Goal: Transaction & Acquisition: Purchase product/service

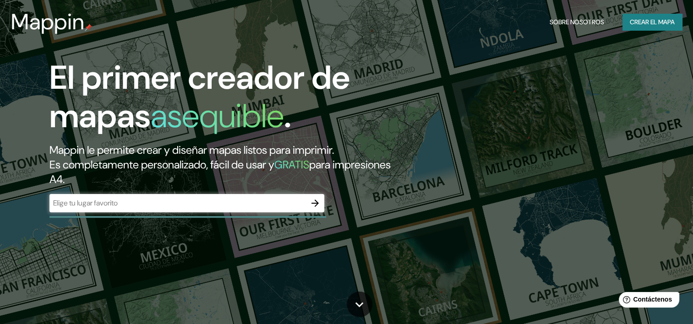
click at [270, 201] on input "text" at bounding box center [177, 203] width 257 height 11
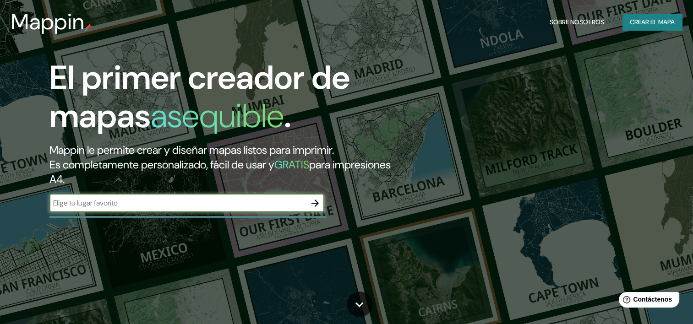
type input "[GEOGRAPHIC_DATA]"
click at [320, 207] on icon "button" at bounding box center [315, 203] width 11 height 11
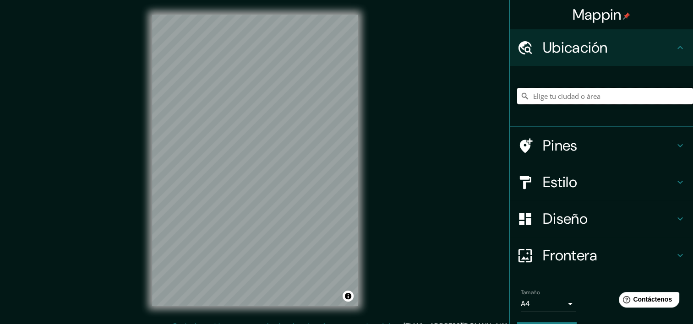
click at [566, 94] on input "Elige tu ciudad o área" at bounding box center [605, 96] width 176 height 16
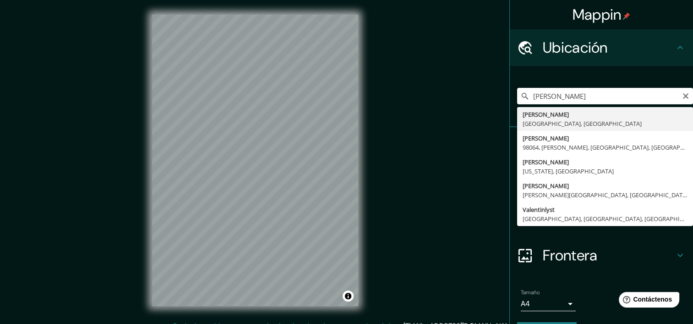
type input "[PERSON_NAME], [GEOGRAPHIC_DATA], [GEOGRAPHIC_DATA]"
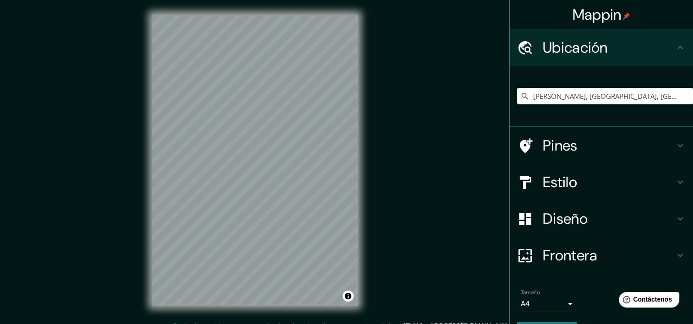
click at [332, 147] on div "© Mapbox © OpenStreetMap Improve this map" at bounding box center [255, 160] width 236 height 321
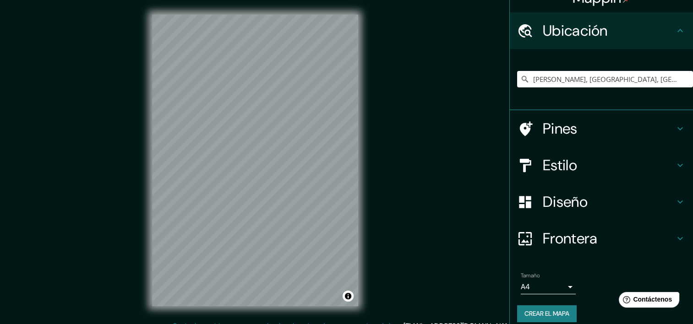
scroll to position [26, 0]
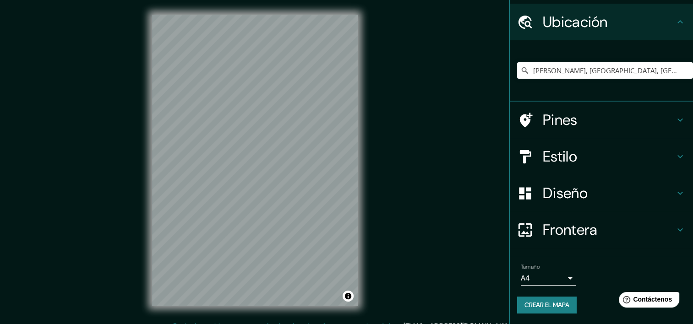
click at [675, 118] on icon at bounding box center [680, 120] width 11 height 11
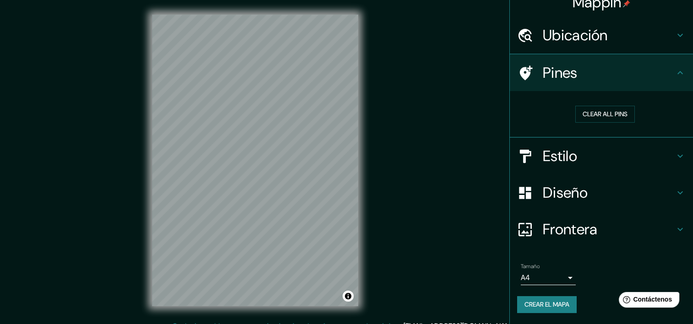
scroll to position [11, 0]
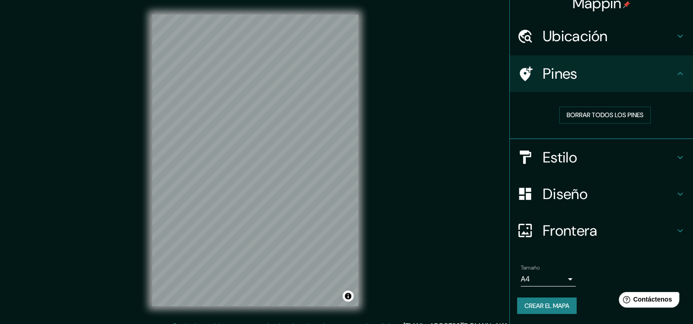
click at [675, 75] on icon at bounding box center [680, 73] width 11 height 11
click at [274, 150] on div at bounding box center [275, 151] width 7 height 7
drag, startPoint x: 275, startPoint y: 148, endPoint x: 276, endPoint y: 141, distance: 6.9
click at [275, 147] on div at bounding box center [273, 148] width 7 height 7
click at [277, 138] on div at bounding box center [276, 139] width 7 height 7
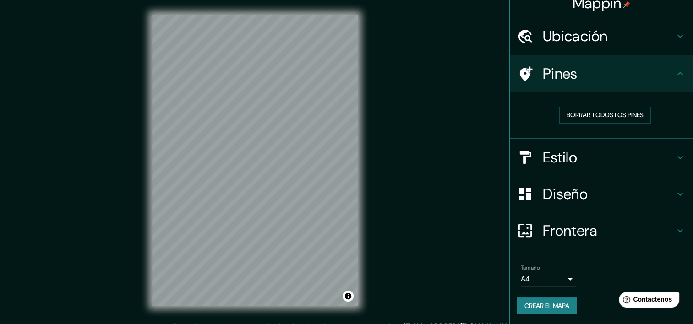
click at [609, 163] on h4 "Estilo" at bounding box center [609, 157] width 132 height 18
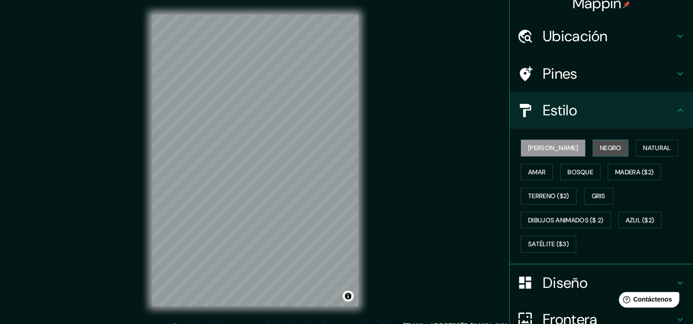
click at [600, 149] on font "Negro" at bounding box center [611, 148] width 22 height 11
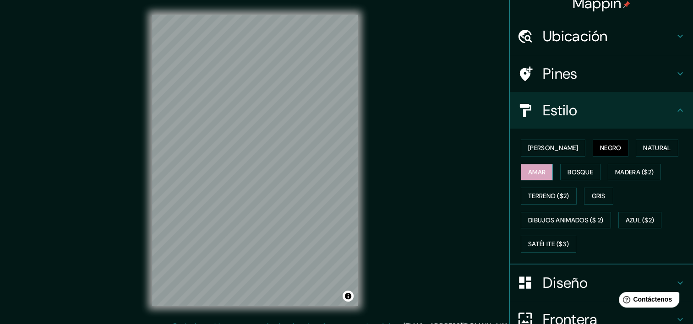
click at [534, 170] on font "Amar" at bounding box center [536, 172] width 17 height 11
click at [568, 170] on font "Bosque" at bounding box center [581, 172] width 26 height 11
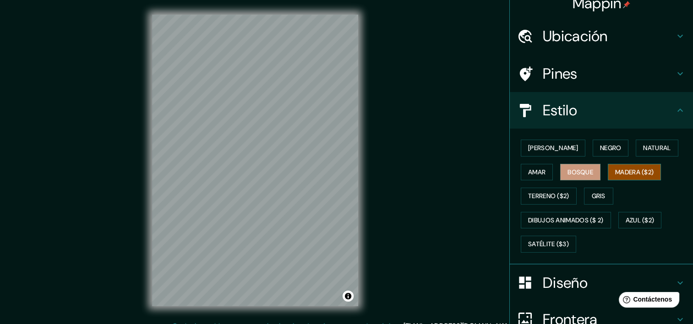
click at [626, 168] on font "Madera ($2)" at bounding box center [634, 172] width 38 height 11
click at [546, 194] on font "Terreno ($2)" at bounding box center [548, 196] width 41 height 11
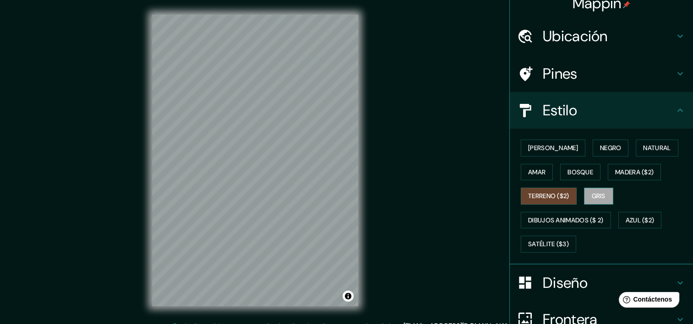
click at [592, 194] on font "Gris" at bounding box center [599, 196] width 14 height 11
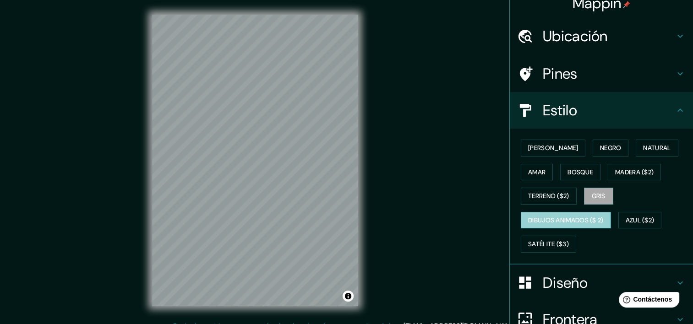
click at [572, 217] on font "Dibujos animados ($ 2)" at bounding box center [566, 220] width 76 height 11
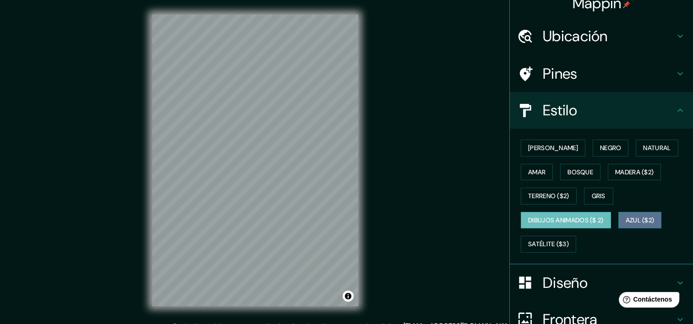
click at [620, 218] on button "Azul ($2)" at bounding box center [641, 220] width 44 height 17
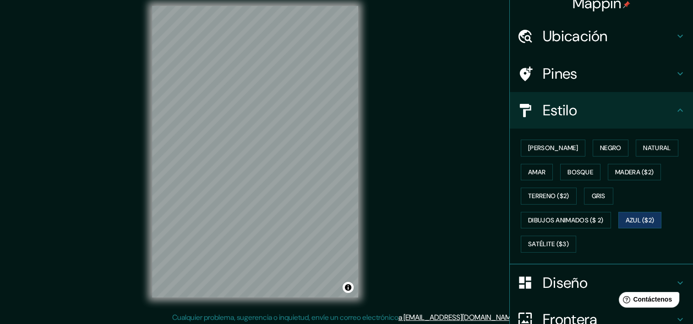
scroll to position [9, 0]
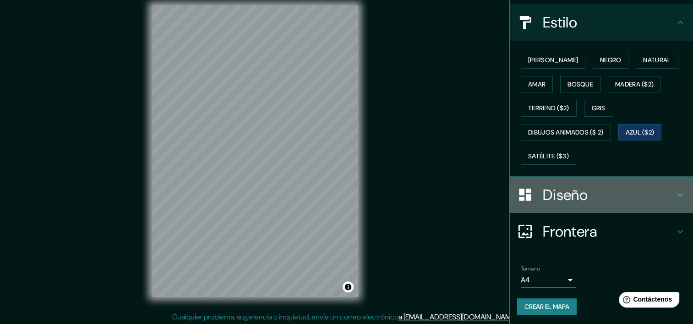
click at [675, 194] on icon at bounding box center [680, 195] width 11 height 11
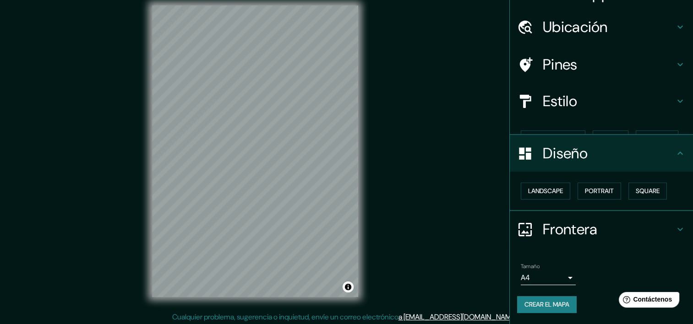
scroll to position [4, 0]
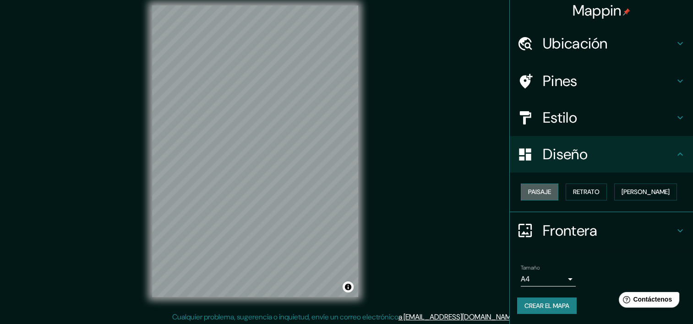
click at [539, 191] on font "Paisaje" at bounding box center [539, 192] width 23 height 11
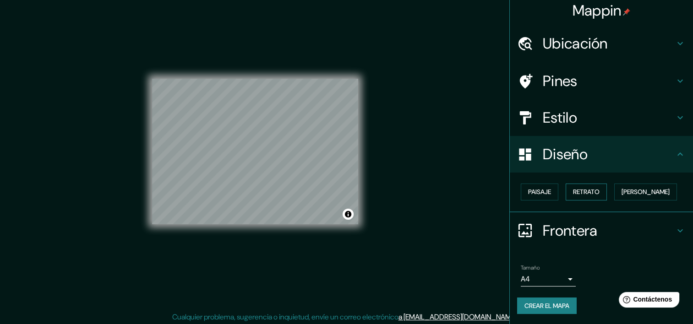
click at [573, 192] on font "Retrato" at bounding box center [586, 192] width 27 height 11
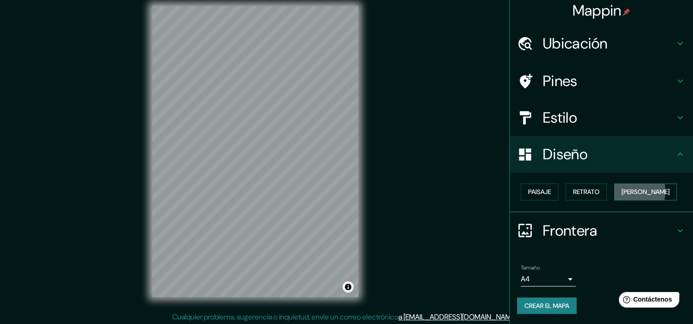
click at [627, 191] on font "[PERSON_NAME]" at bounding box center [646, 192] width 48 height 11
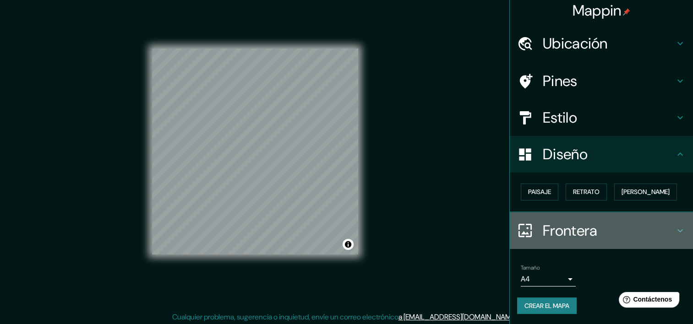
click at [675, 225] on icon at bounding box center [680, 230] width 11 height 11
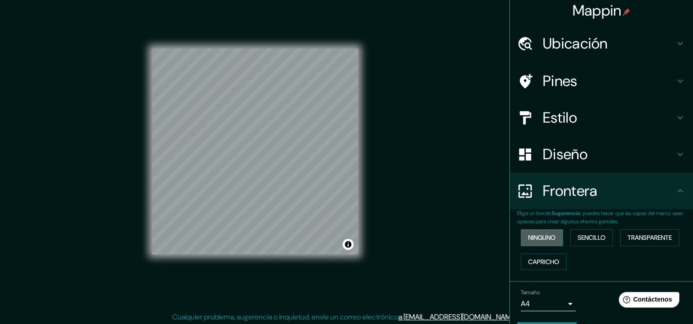
click at [539, 237] on font "Ninguno" at bounding box center [541, 237] width 27 height 11
click at [586, 241] on font "Sencillo" at bounding box center [592, 237] width 28 height 11
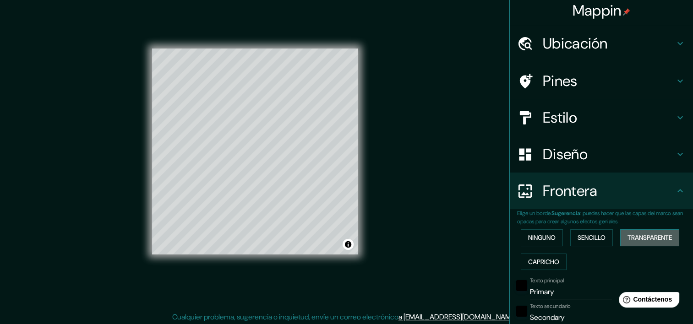
click at [637, 238] on font "Transparente" at bounding box center [650, 237] width 44 height 11
click at [540, 262] on font "Capricho" at bounding box center [543, 262] width 31 height 11
click at [533, 238] on font "Ninguno" at bounding box center [541, 237] width 27 height 11
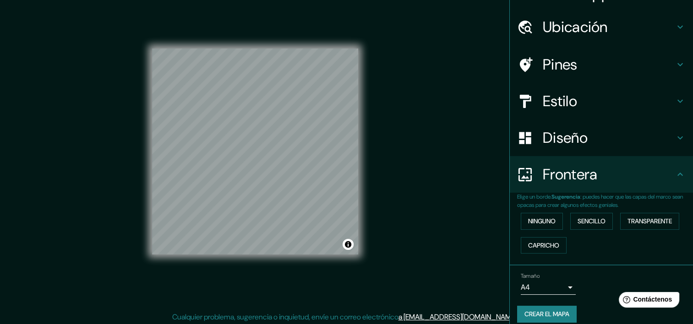
scroll to position [29, 0]
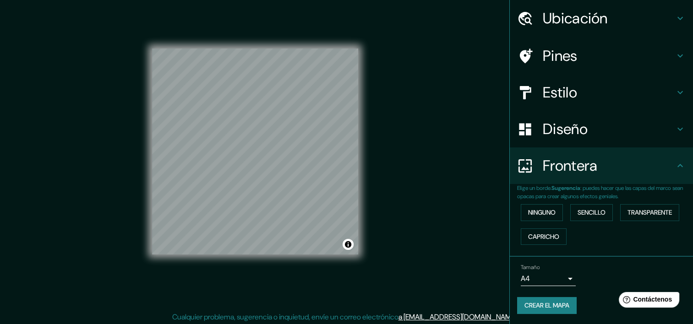
click at [565, 279] on body "Mappin Ubicación [PERSON_NAME], [GEOGRAPHIC_DATA], [GEOGRAPHIC_DATA] Pines Esti…" at bounding box center [346, 153] width 693 height 324
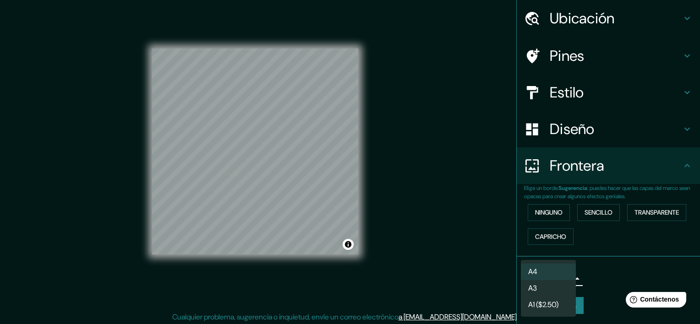
click at [546, 290] on li "A3" at bounding box center [548, 288] width 55 height 16
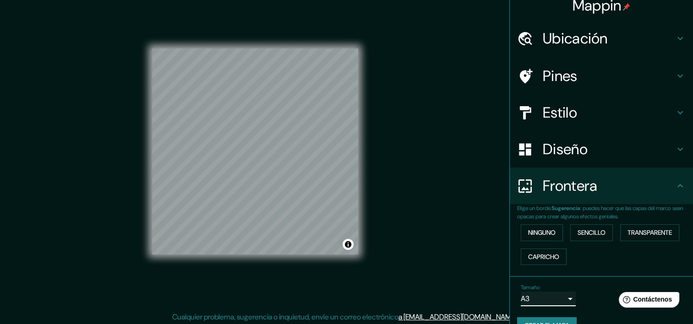
scroll to position [0, 0]
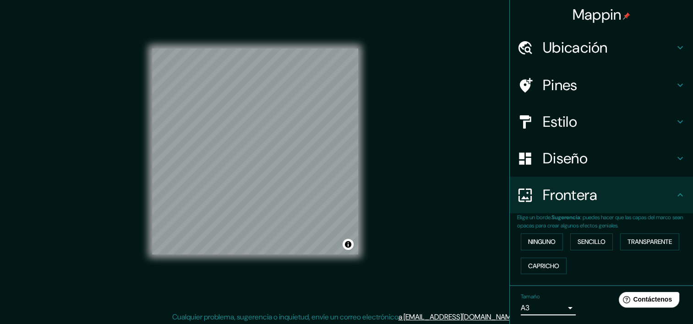
click at [675, 120] on icon at bounding box center [680, 121] width 11 height 11
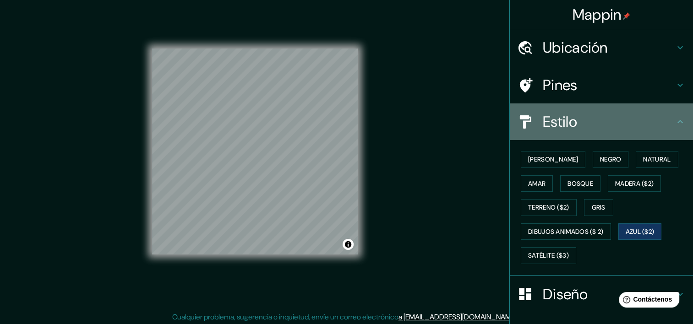
click at [675, 120] on icon at bounding box center [680, 121] width 11 height 11
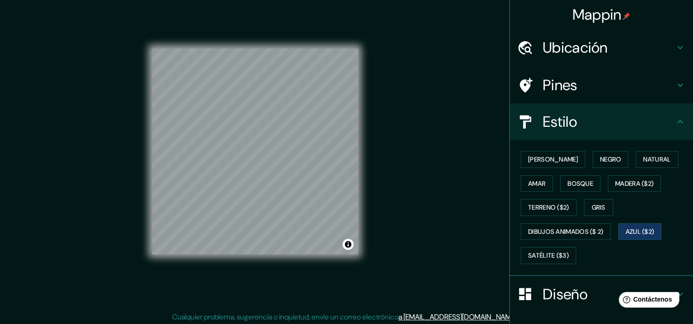
click at [675, 124] on icon at bounding box center [680, 121] width 11 height 11
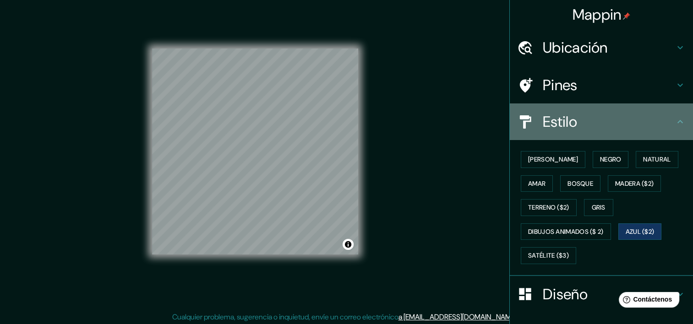
click at [675, 120] on icon at bounding box center [680, 121] width 11 height 11
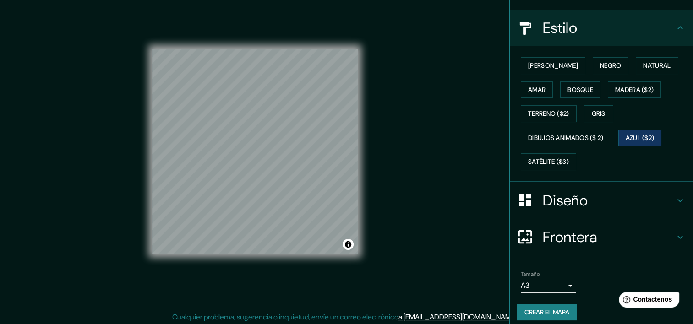
scroll to position [99, 0]
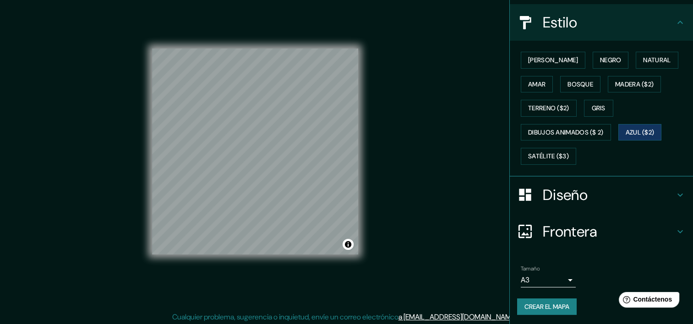
click at [679, 190] on div "Diseño" at bounding box center [601, 195] width 183 height 37
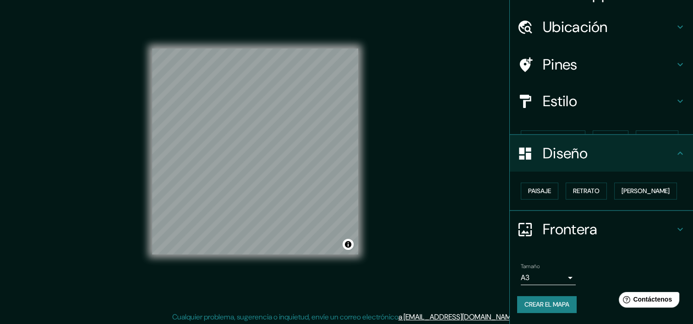
scroll to position [4, 0]
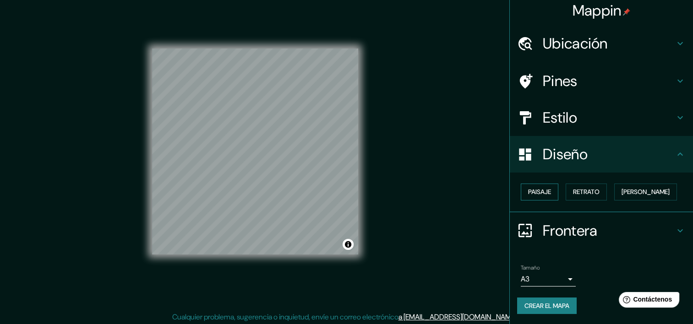
click at [535, 195] on font "Paisaje" at bounding box center [539, 192] width 23 height 11
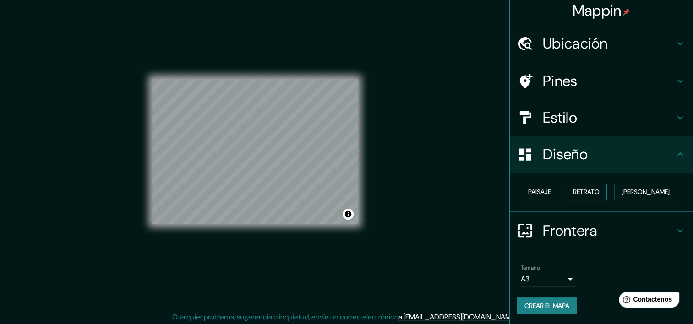
click at [573, 194] on font "Retrato" at bounding box center [586, 192] width 27 height 11
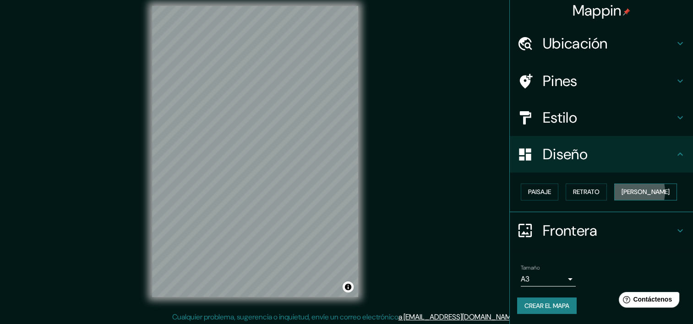
click at [622, 192] on font "[PERSON_NAME]" at bounding box center [646, 192] width 48 height 11
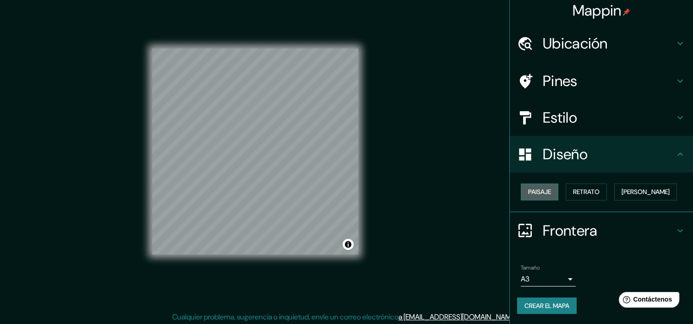
click at [541, 192] on font "Paisaje" at bounding box center [539, 192] width 23 height 11
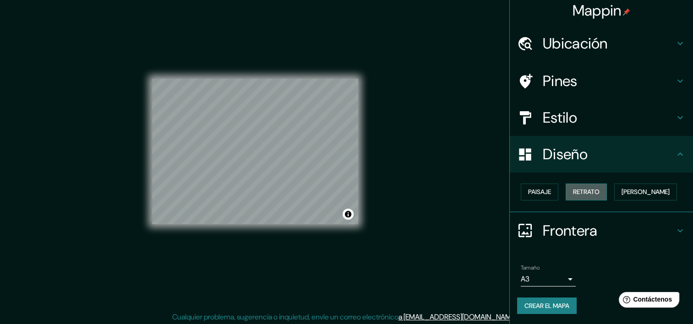
click at [573, 191] on font "Retrato" at bounding box center [586, 192] width 27 height 11
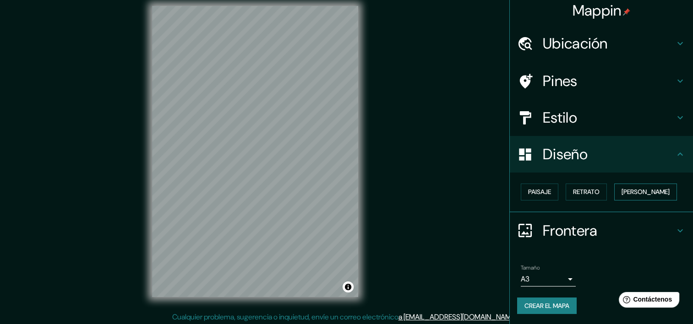
click at [632, 188] on font "[PERSON_NAME]" at bounding box center [646, 192] width 48 height 11
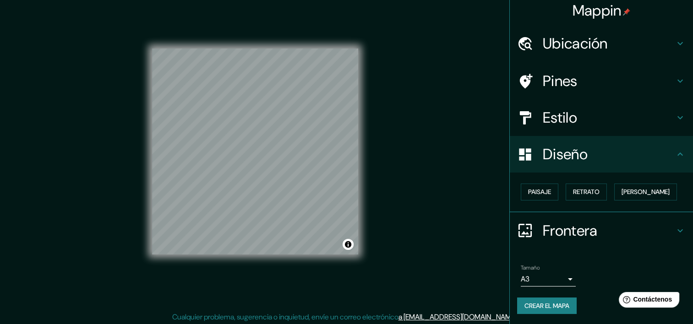
click at [534, 305] on font "Crear el mapa" at bounding box center [547, 306] width 45 height 11
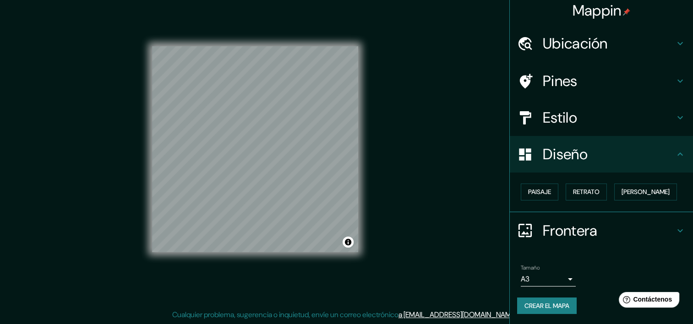
click at [566, 282] on body "Mappin Ubicación [PERSON_NAME], [GEOGRAPHIC_DATA], [GEOGRAPHIC_DATA] Pines Esti…" at bounding box center [346, 151] width 693 height 324
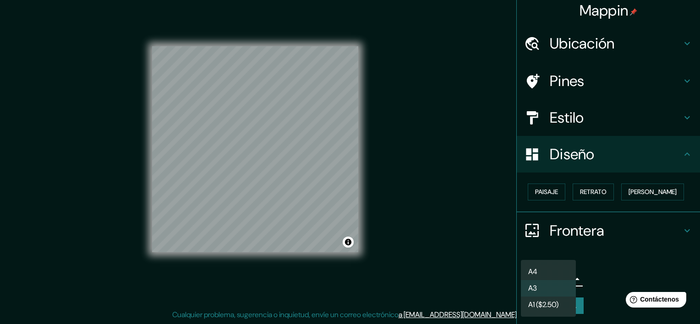
click at [546, 271] on li "A4" at bounding box center [548, 272] width 55 height 16
type input "single"
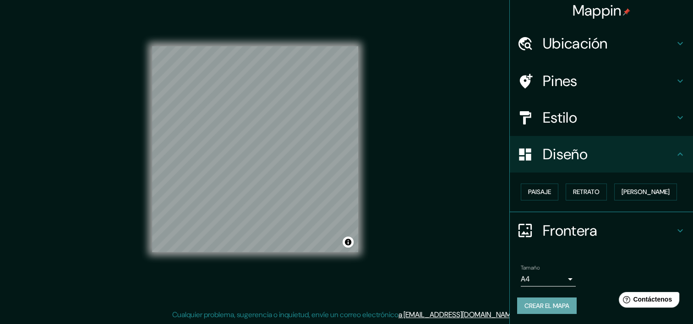
click at [550, 304] on font "Crear el mapa" at bounding box center [547, 306] width 45 height 11
drag, startPoint x: 373, startPoint y: 220, endPoint x: 401, endPoint y: 132, distance: 92.3
click at [401, 132] on div "Mappin Ubicación [PERSON_NAME], [GEOGRAPHIC_DATA], [GEOGRAPHIC_DATA] Pines Esti…" at bounding box center [346, 157] width 693 height 336
click at [678, 229] on icon at bounding box center [680, 230] width 5 height 3
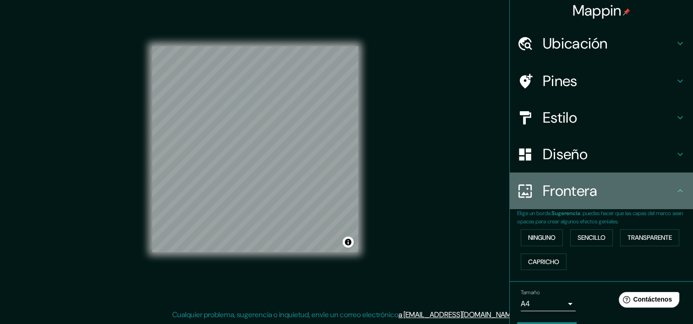
click at [671, 198] on div "Frontera" at bounding box center [601, 191] width 183 height 37
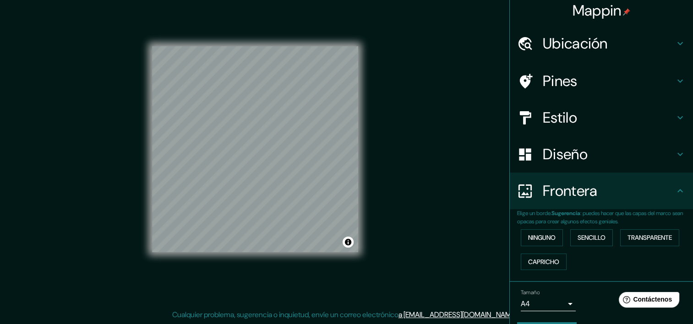
click at [675, 195] on icon at bounding box center [680, 191] width 11 height 11
click at [675, 191] on icon at bounding box center [680, 191] width 11 height 11
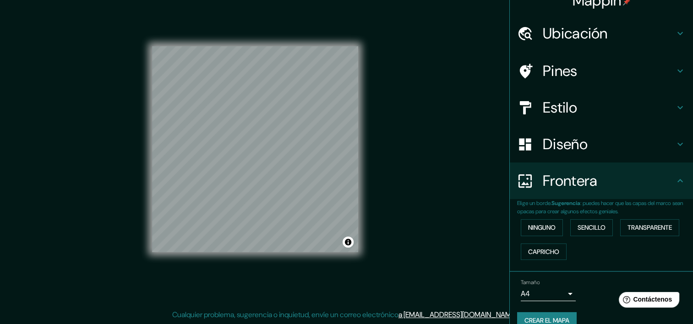
scroll to position [0, 0]
